Goal: Task Accomplishment & Management: Use online tool/utility

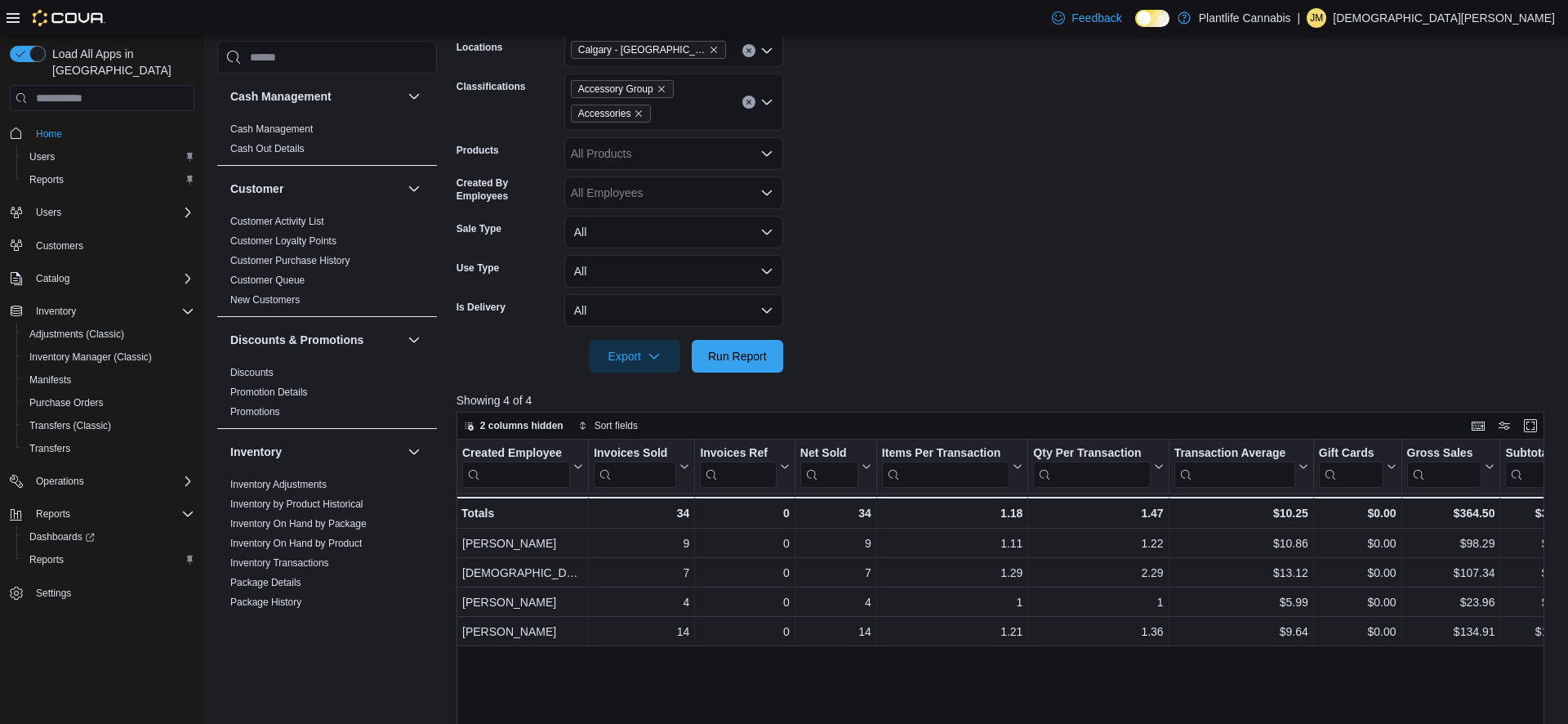
scroll to position [729, 0]
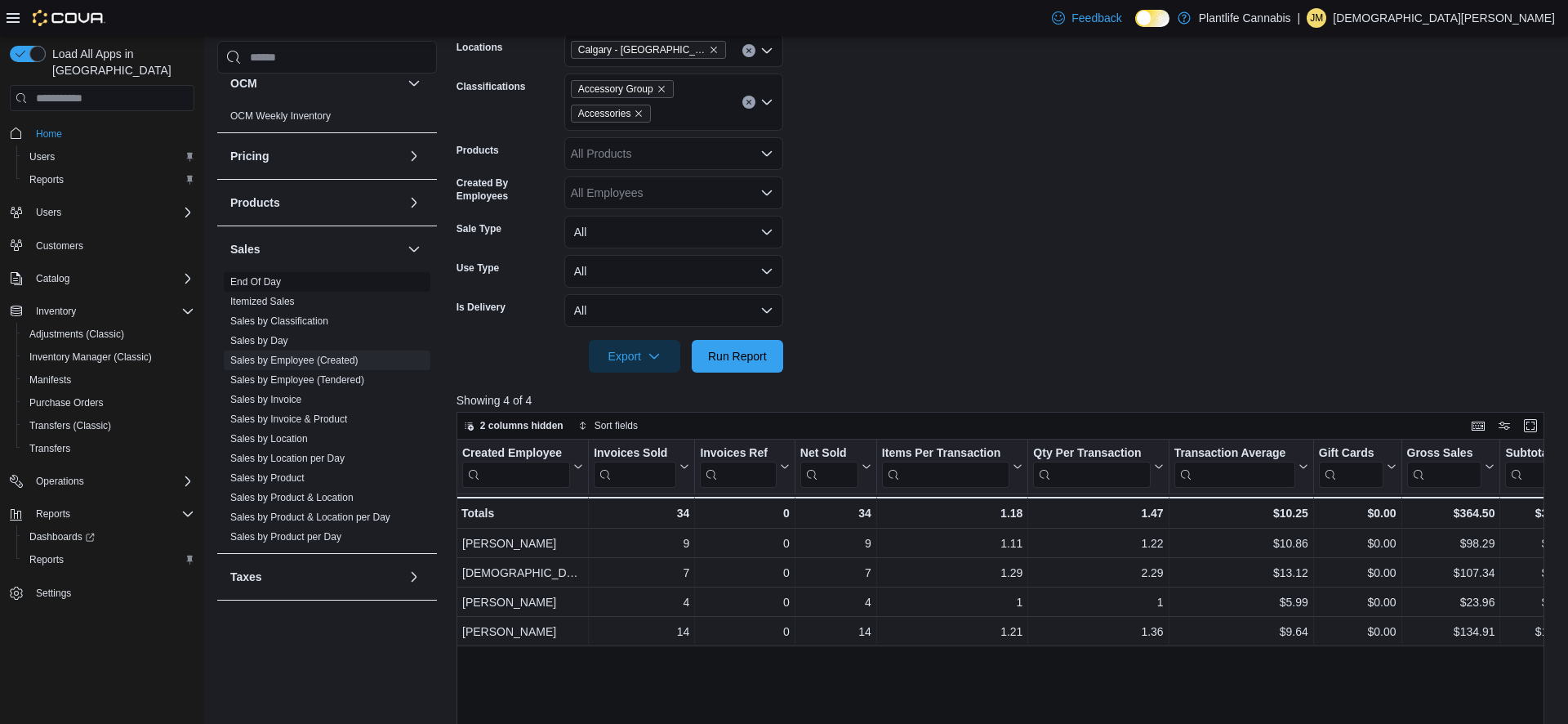
click at [264, 278] on link "End Of Day" at bounding box center [255, 282] width 51 height 12
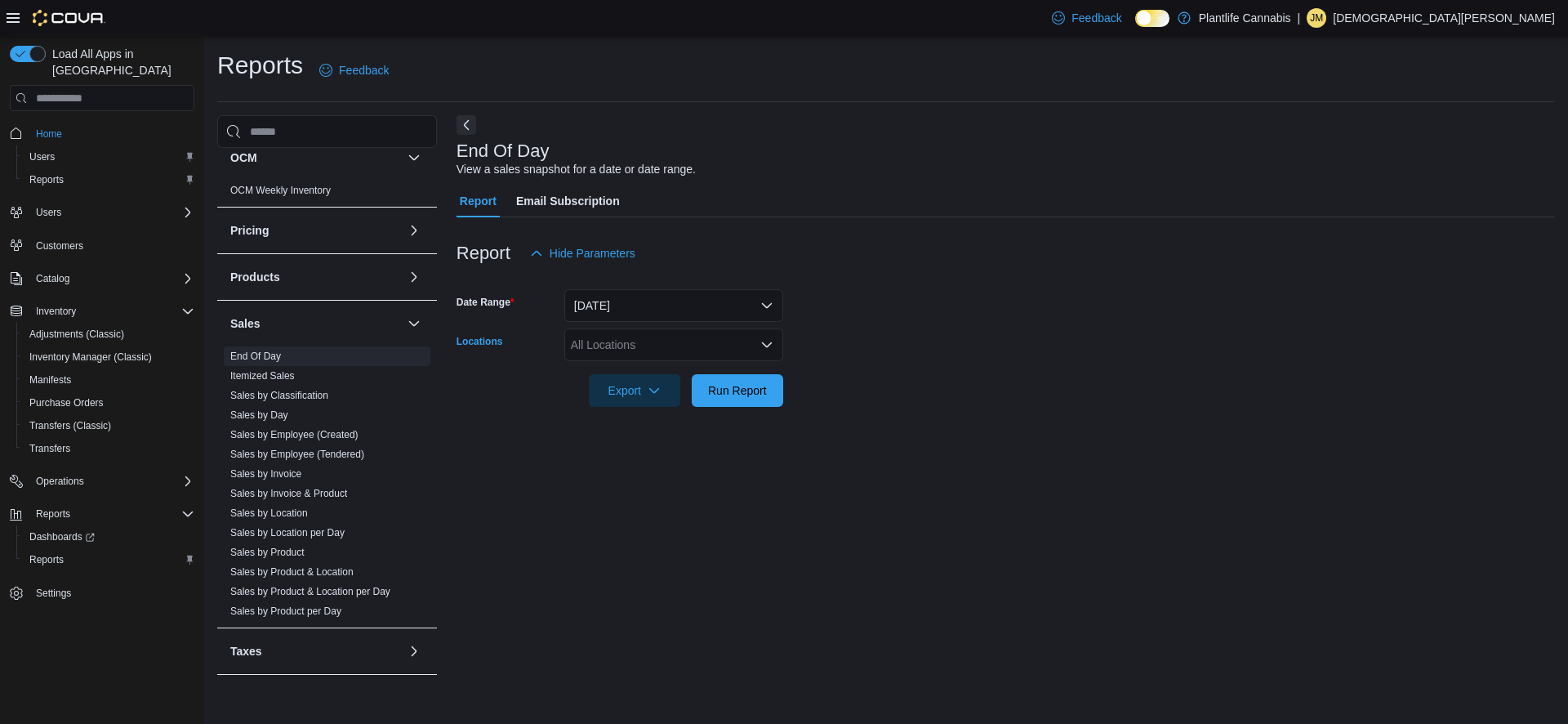
click at [685, 354] on div "All Locations" at bounding box center [674, 344] width 219 height 33
type input "****"
click at [727, 395] on div "Calgary - [GEOGRAPHIC_DATA]" at bounding box center [674, 396] width 200 height 16
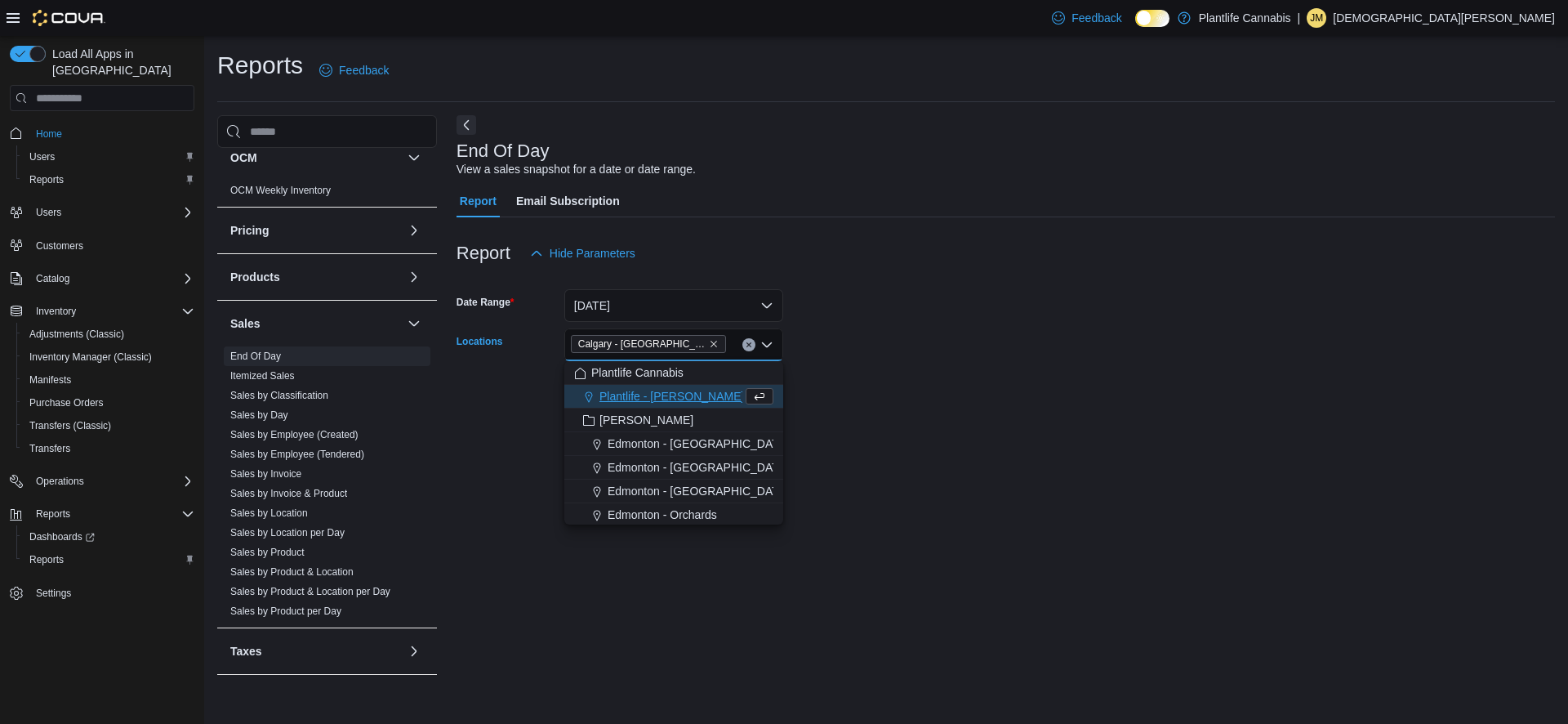
click at [932, 371] on div at bounding box center [1006, 367] width 1098 height 13
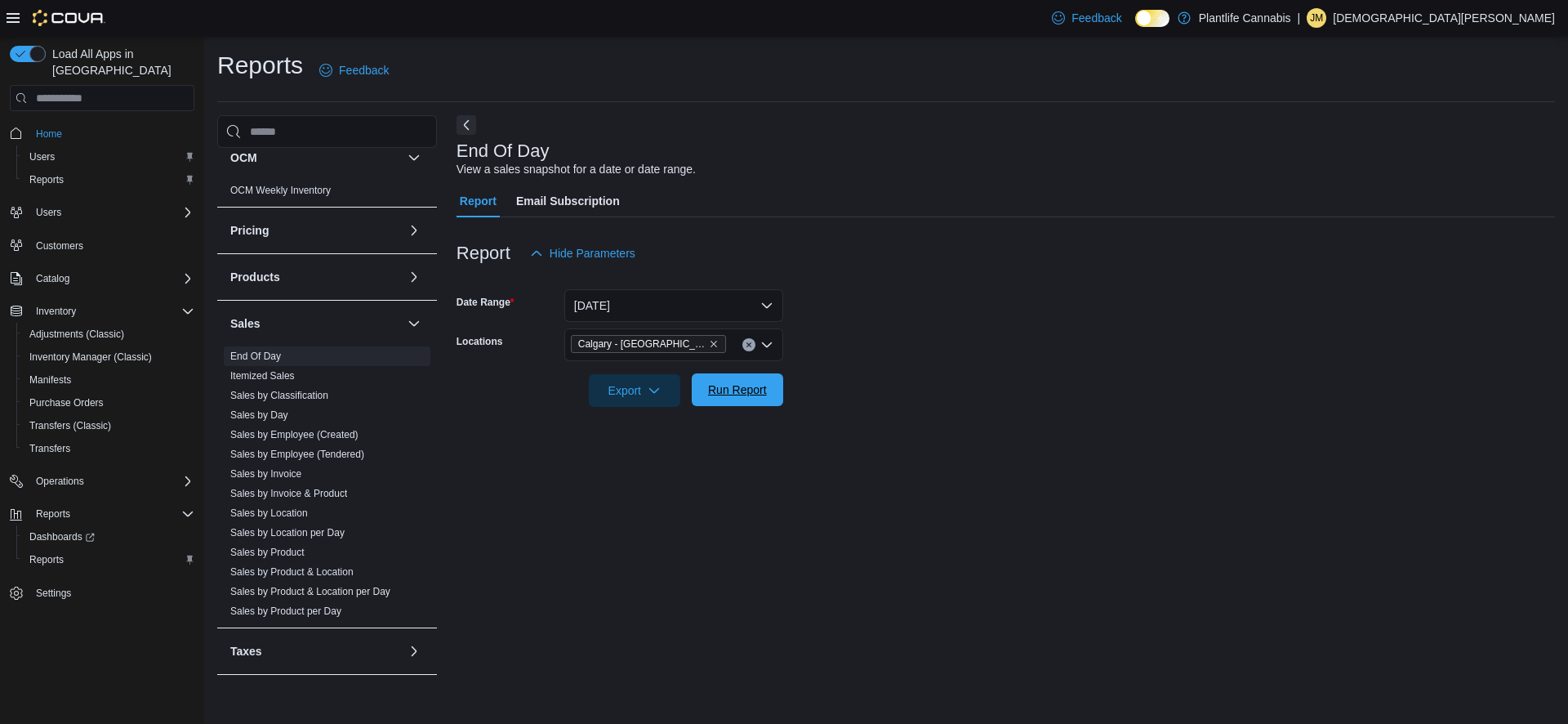
click at [761, 394] on span "Run Report" at bounding box center [737, 390] width 59 height 16
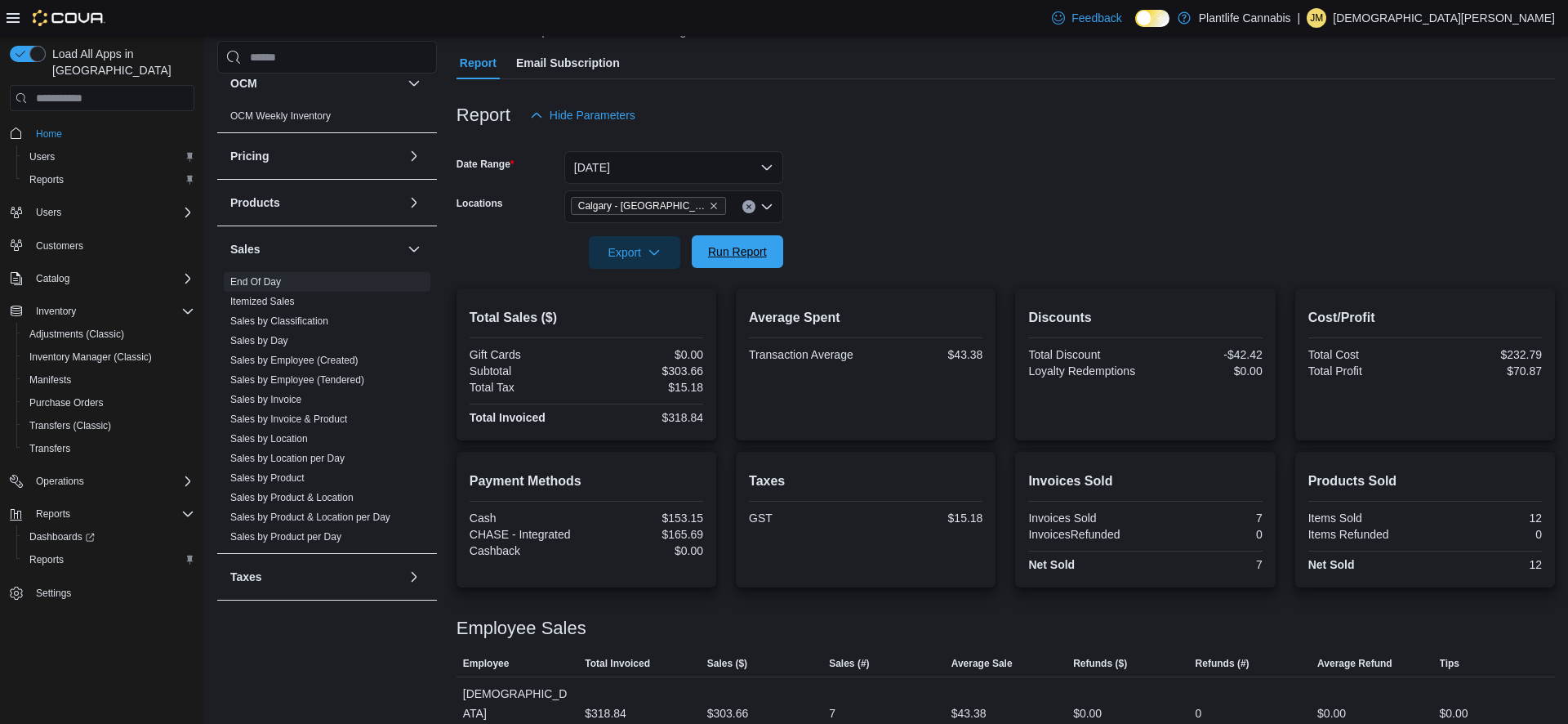
scroll to position [136, 0]
